Goal: Transaction & Acquisition: Purchase product/service

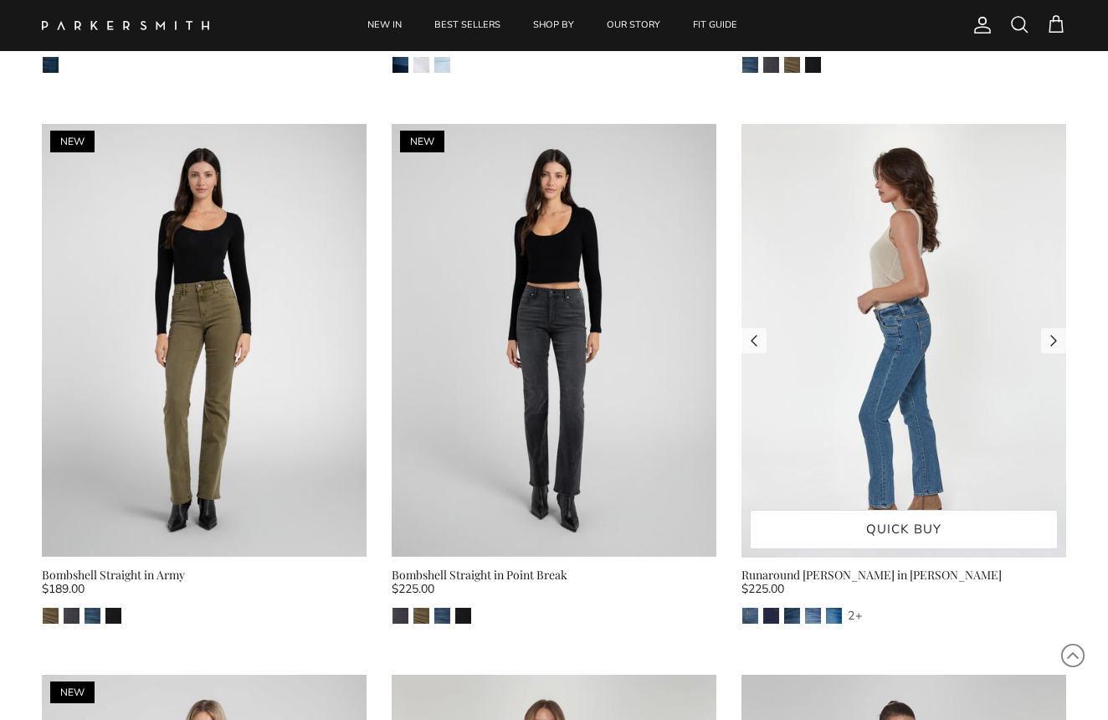
scroll to position [2781, 0]
click at [939, 351] on img at bounding box center [903, 341] width 325 height 433
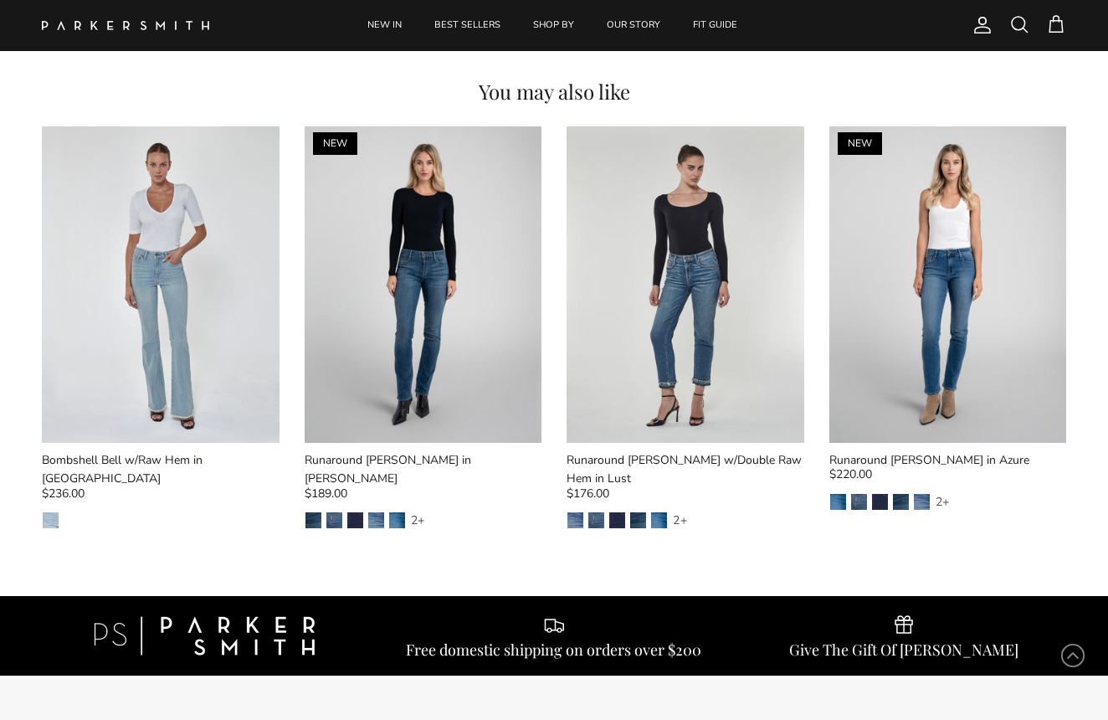
scroll to position [1807, 0]
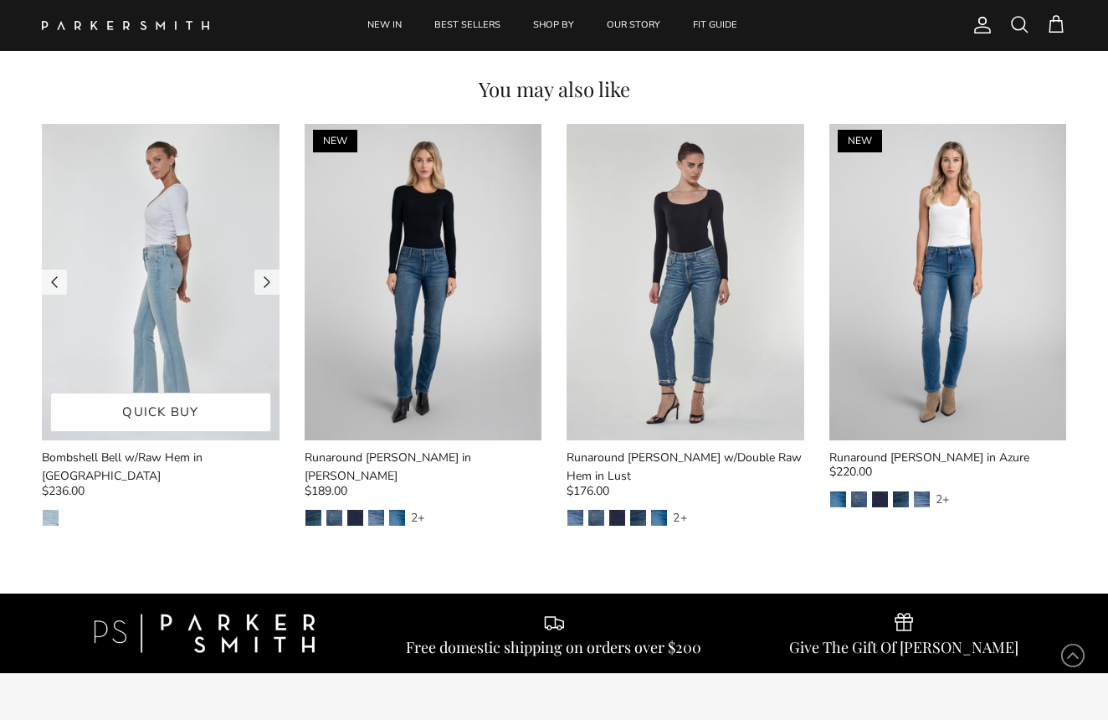
click at [234, 274] on img at bounding box center [161, 282] width 238 height 316
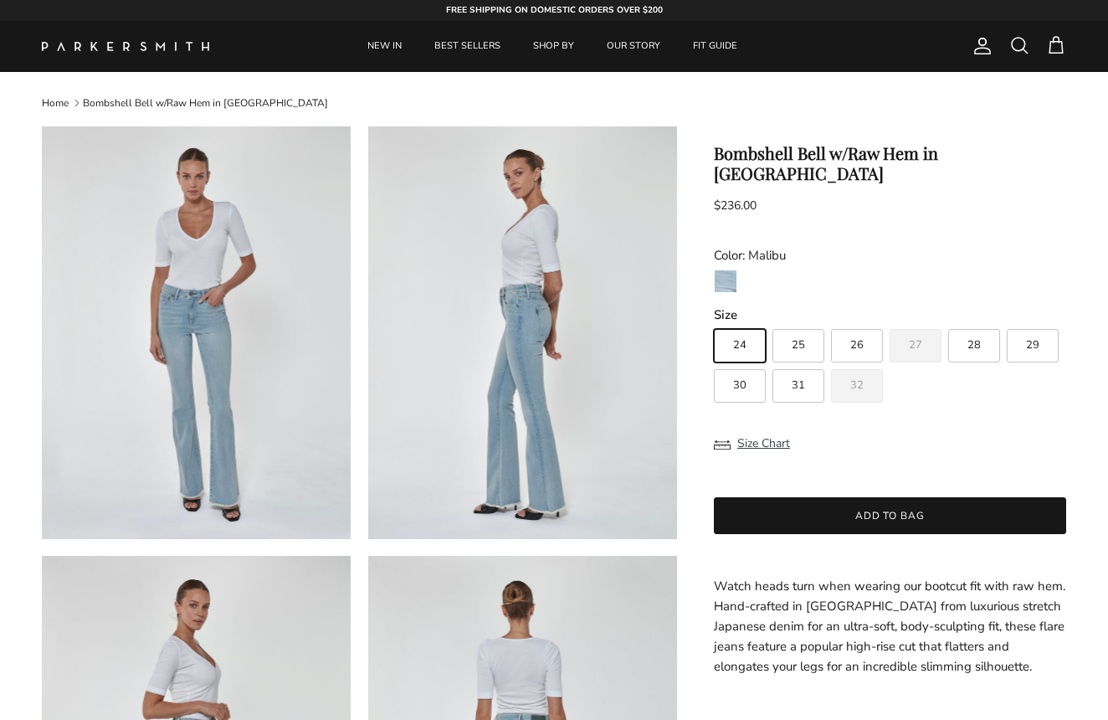
scroll to position [-1, 0]
click at [700, 45] on link "FIT GUIDE" at bounding box center [715, 46] width 74 height 51
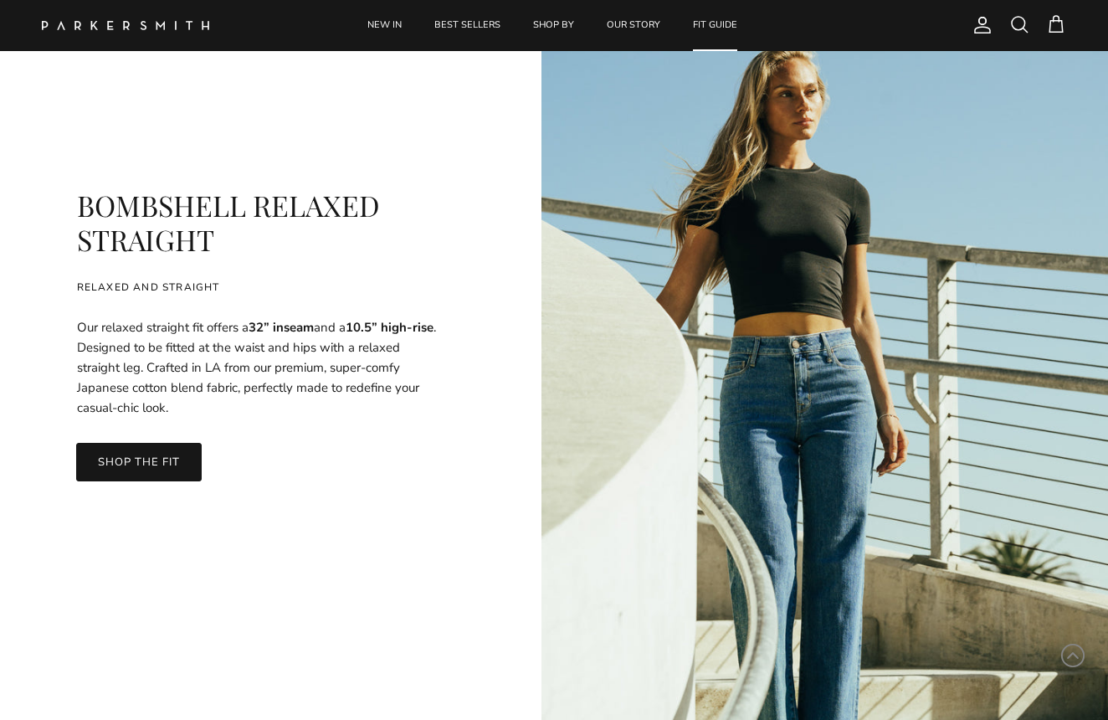
scroll to position [4538, 0]
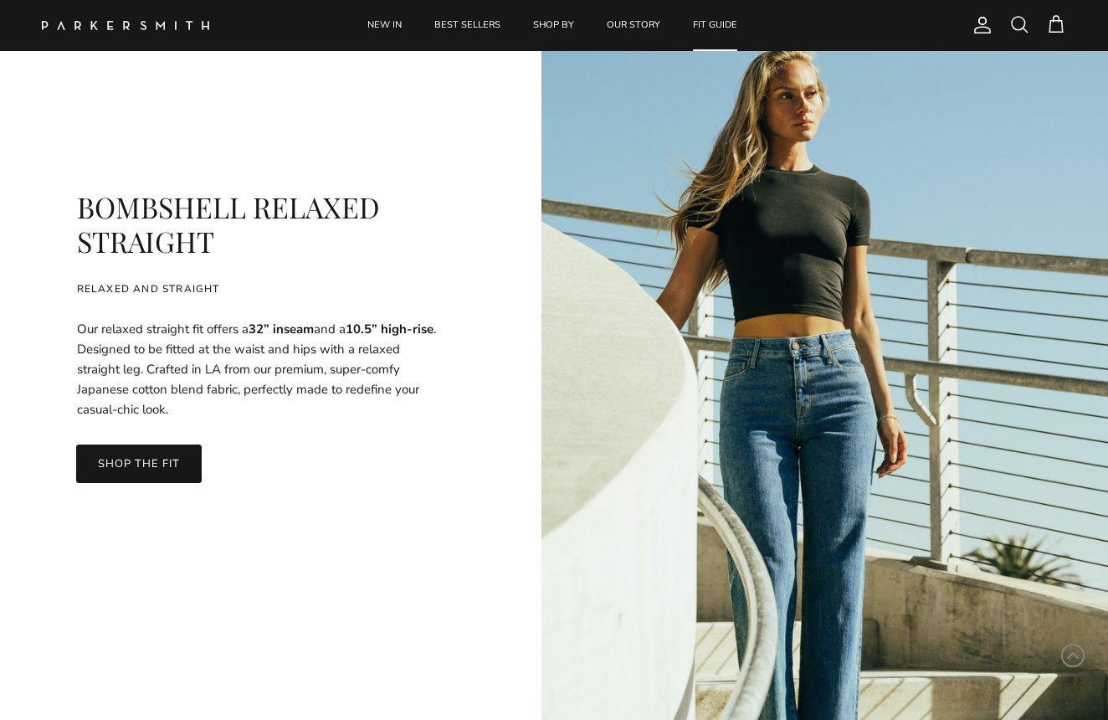
click at [134, 459] on link "SHOP THE FIT" at bounding box center [139, 463] width 126 height 38
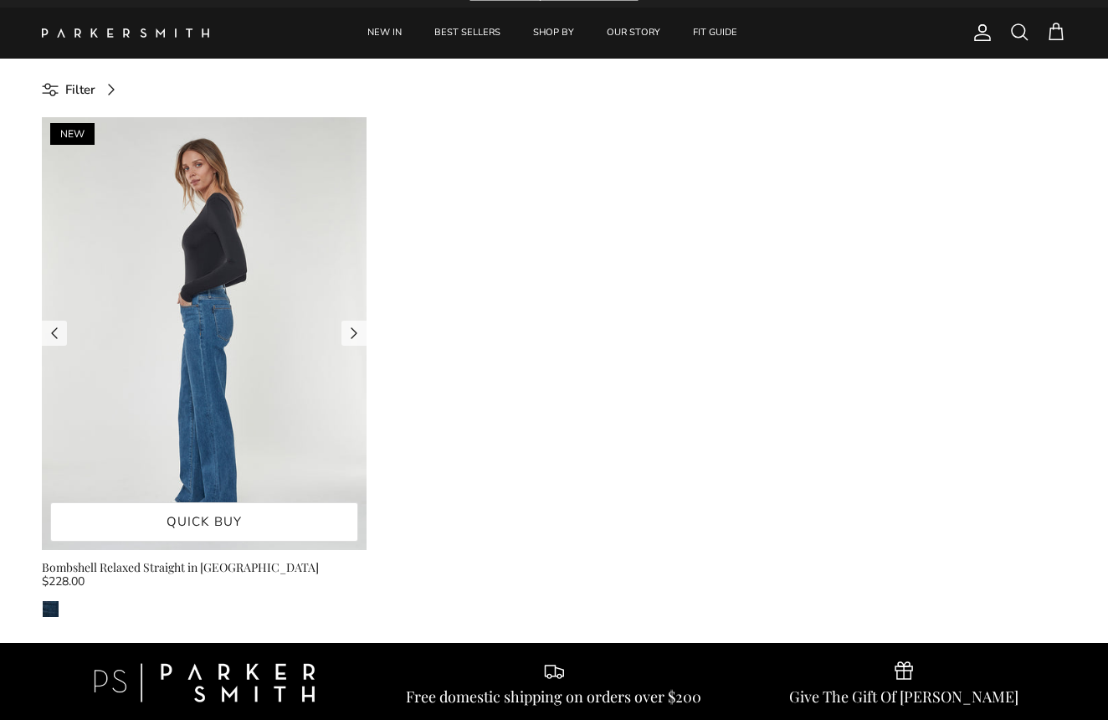
scroll to position [15, 0]
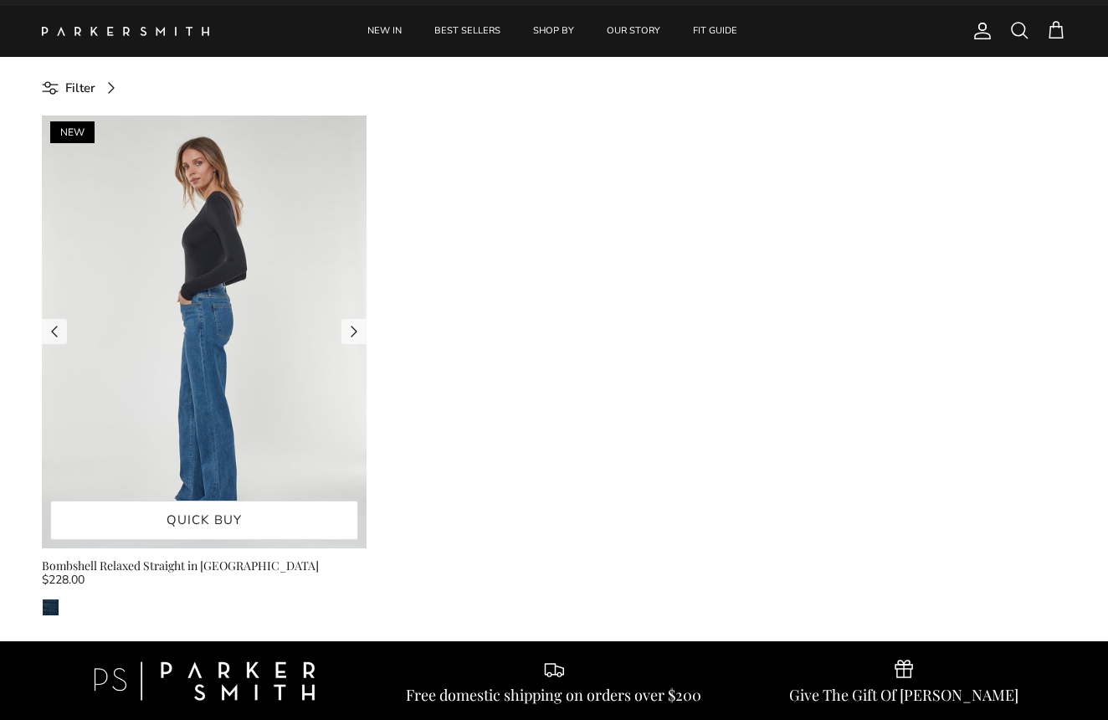
click at [172, 355] on img at bounding box center [204, 331] width 325 height 433
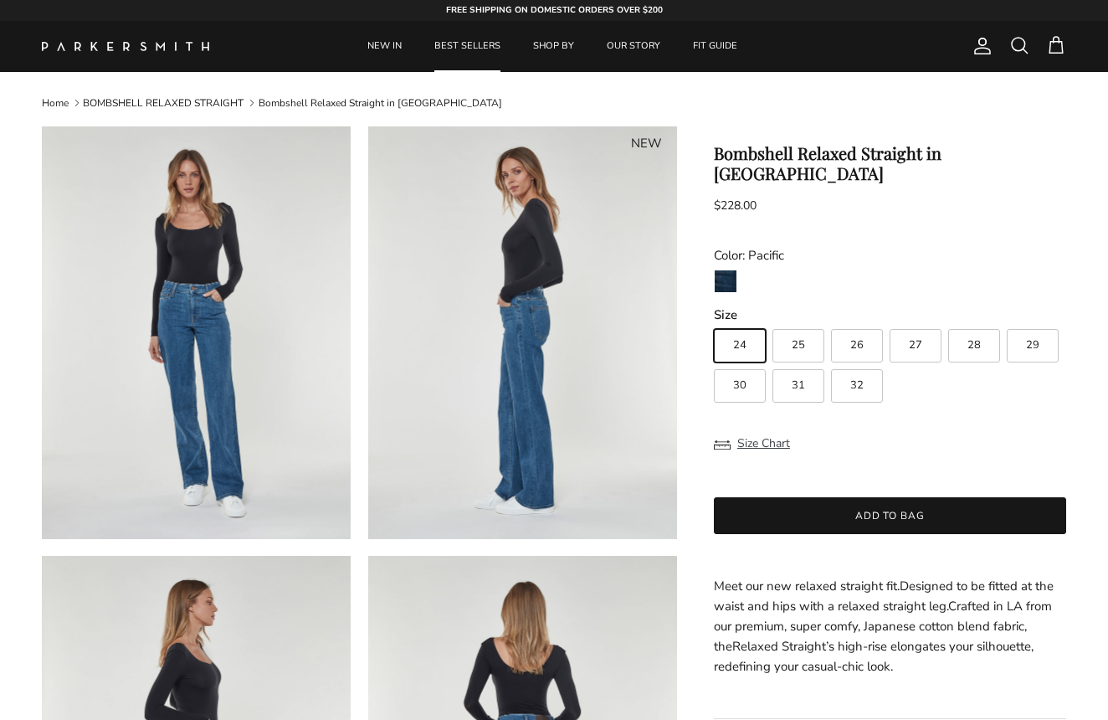
click at [451, 44] on link "BEST SELLERS" at bounding box center [467, 46] width 96 height 51
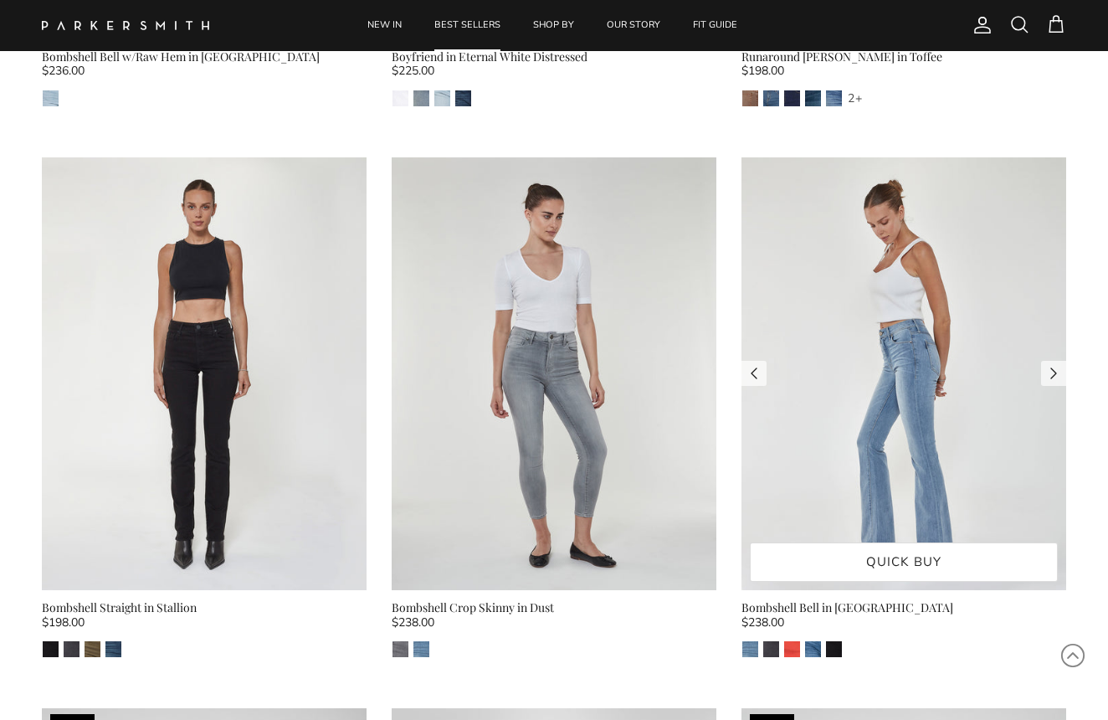
scroll to position [2754, 0]
